Goal: Information Seeking & Learning: Learn about a topic

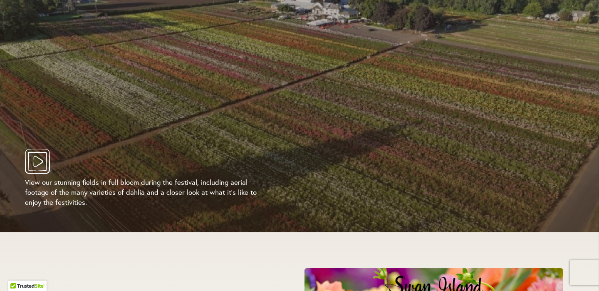
scroll to position [1600, 0]
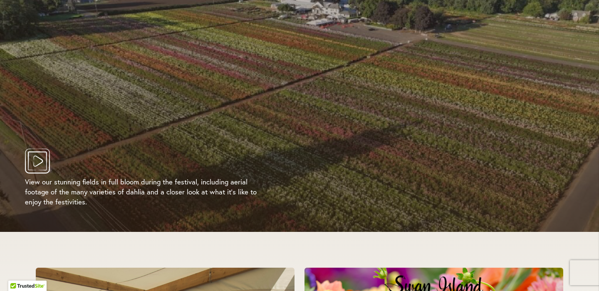
click at [57, 149] on button "Play Video" at bounding box center [307, 161] width 564 height 25
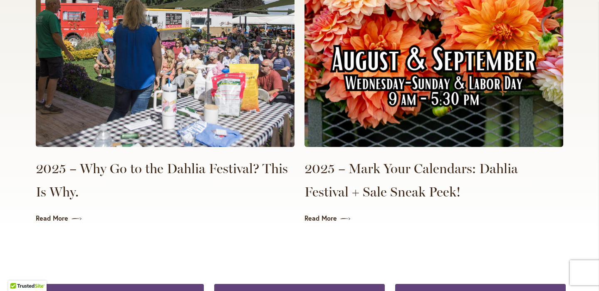
scroll to position [1977, 0]
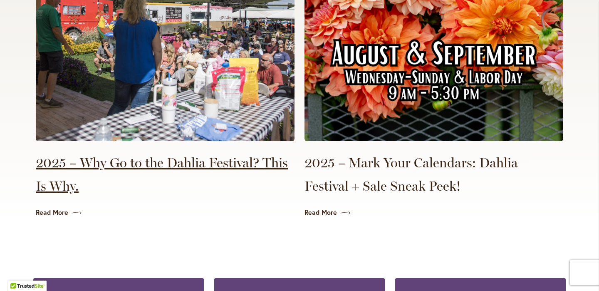
click at [174, 157] on link "2025 – Why Go to the Dahlia Festival? This Is Why." at bounding box center [165, 174] width 259 height 47
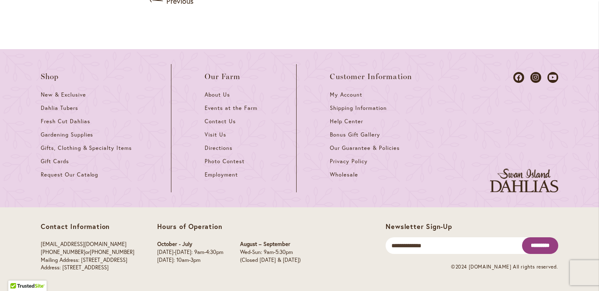
scroll to position [980, 0]
